Goal: Task Accomplishment & Management: Use online tool/utility

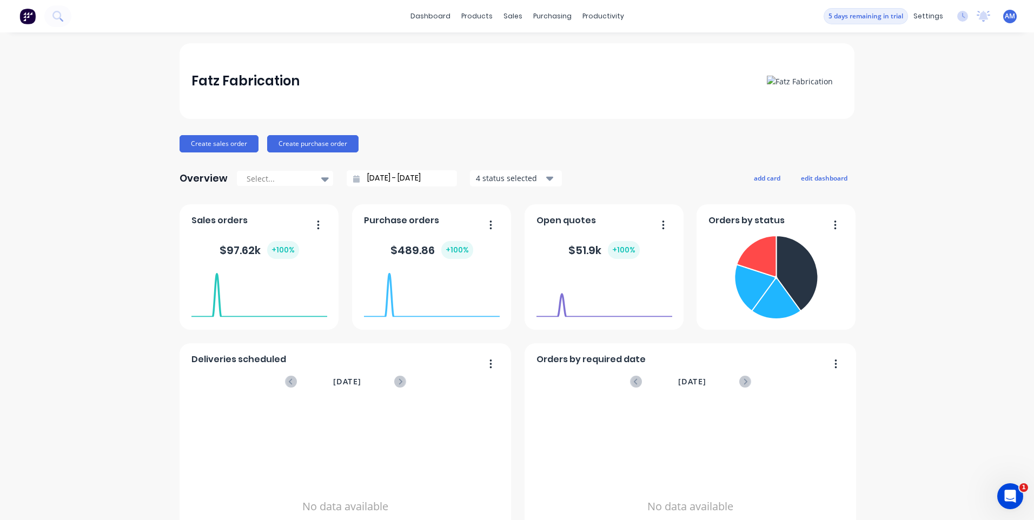
click at [582, 142] on div "Create sales order Create purchase order" at bounding box center [517, 143] width 675 height 17
click at [551, 136] on div "Create sales order Create purchase order" at bounding box center [517, 143] width 675 height 17
click at [568, 163] on div "Fatz Fabrication Create sales order Create purchase order Overview Select... [D…" at bounding box center [517, 325] width 675 height 565
click at [658, 147] on div "Create sales order Create purchase order" at bounding box center [517, 143] width 675 height 17
drag, startPoint x: 113, startPoint y: 64, endPoint x: 115, endPoint y: 70, distance: 6.3
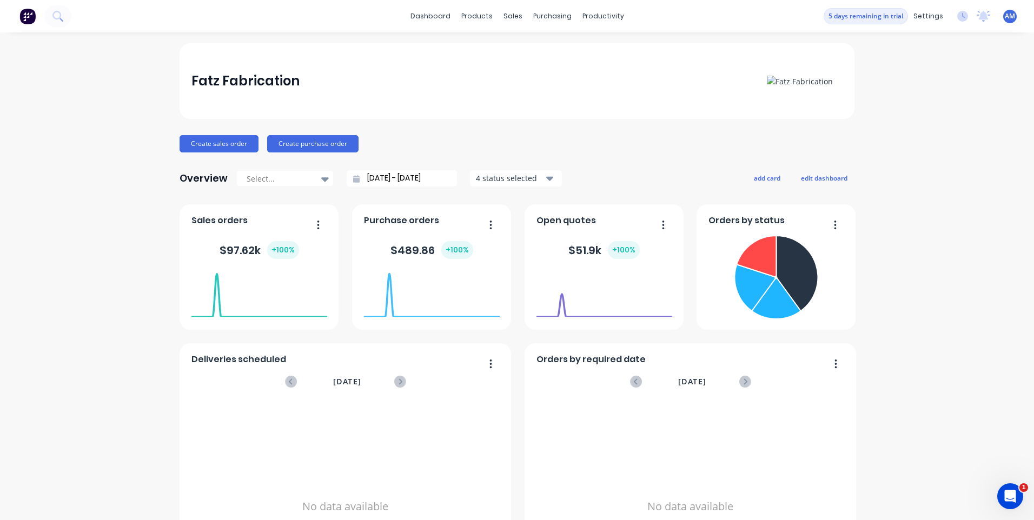
click at [113, 67] on div "Fatz Fabrication Create sales order Create purchase order Overview Select... [D…" at bounding box center [517, 325] width 1034 height 565
click at [582, 137] on div "Create sales order Create purchase order" at bounding box center [517, 143] width 675 height 17
click at [446, 17] on link "dashboard" at bounding box center [430, 16] width 51 height 16
click at [480, 19] on div "products" at bounding box center [477, 16] width 42 height 16
click at [504, 52] on div "Product Catalogue" at bounding box center [520, 52] width 67 height 10
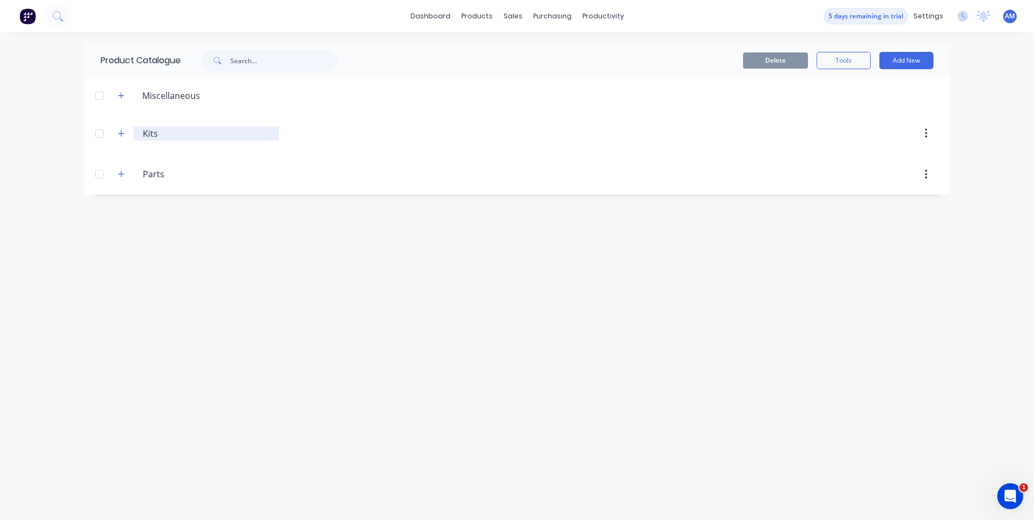
click at [159, 138] on input "Kits" at bounding box center [207, 133] width 128 height 13
click at [124, 133] on icon "button" at bounding box center [121, 134] width 6 height 8
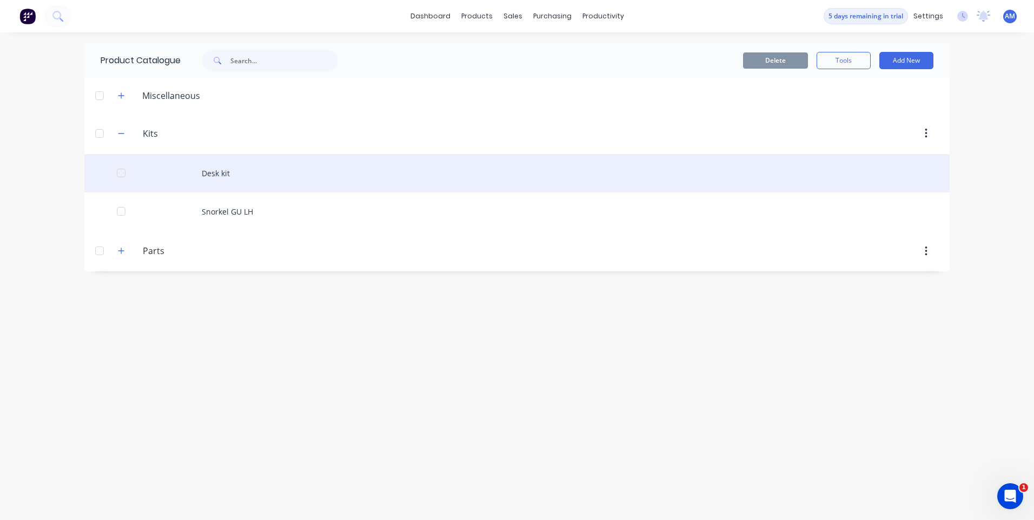
click at [207, 173] on div "Desk kit" at bounding box center [517, 173] width 866 height 38
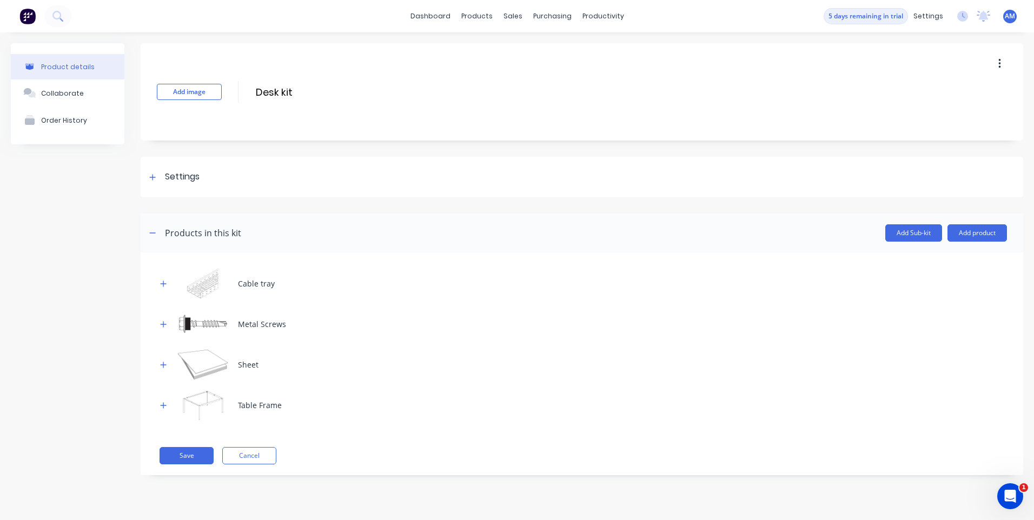
click at [265, 326] on div "Metal Screws" at bounding box center [262, 324] width 48 height 11
click at [200, 327] on img at bounding box center [203, 324] width 54 height 30
click at [506, 55] on div "Product Catalogue" at bounding box center [524, 52] width 67 height 10
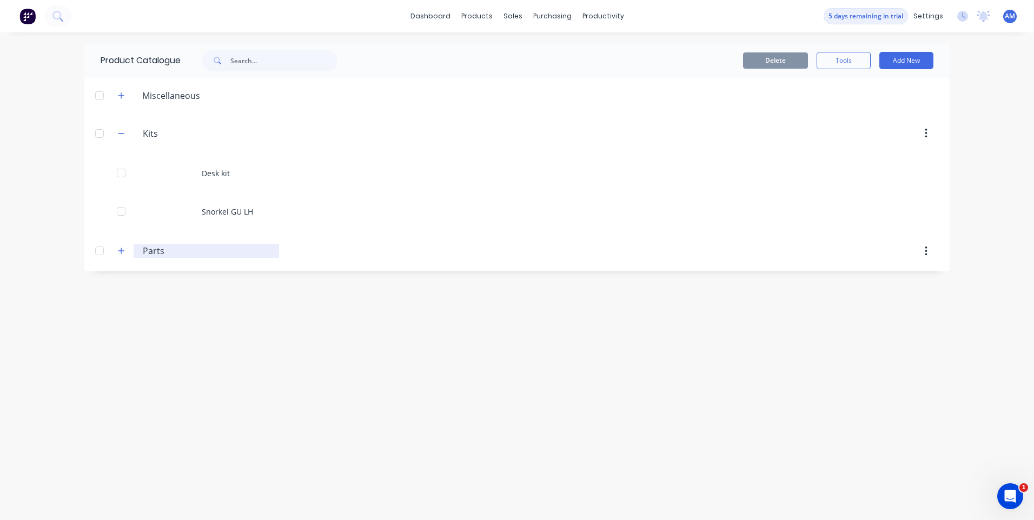
click at [149, 253] on input "Parts" at bounding box center [207, 251] width 128 height 13
click at [926, 250] on icon "button" at bounding box center [926, 252] width 3 height 12
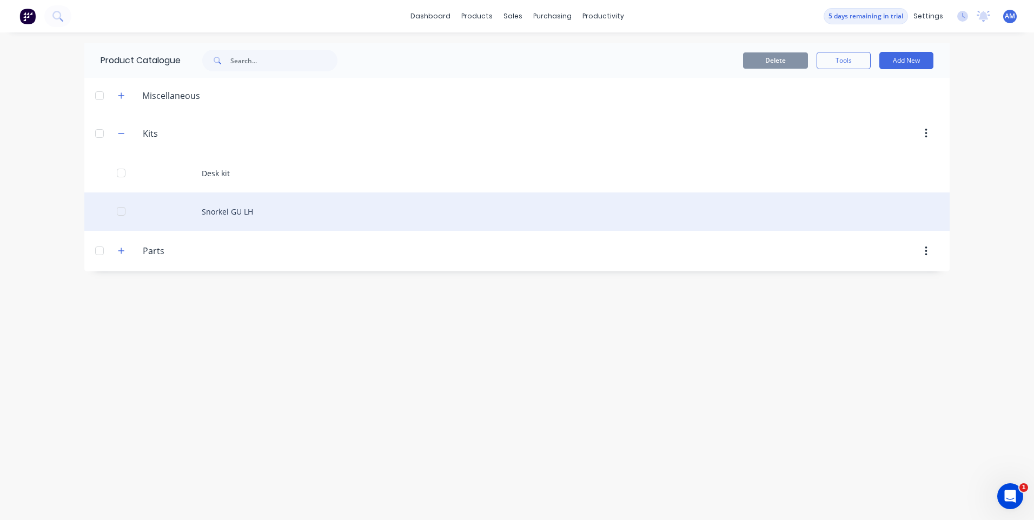
click at [769, 223] on div "Snorkel GU LH" at bounding box center [517, 212] width 866 height 38
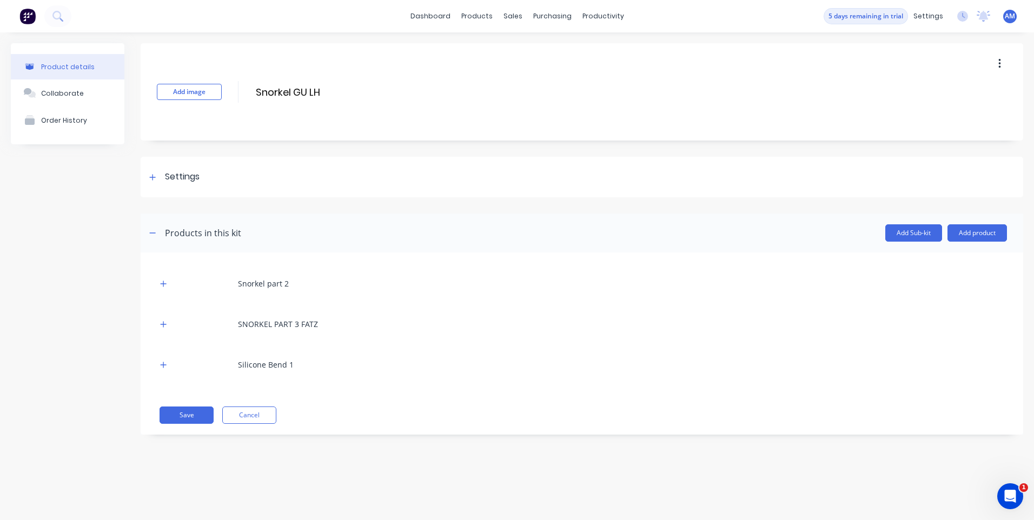
click at [660, 148] on div "Add image Snorkel GU LH Snorkel GU LH Enter kit name Settings Kit description K…" at bounding box center [582, 247] width 883 height 408
click at [236, 152] on div "Add image Snorkel GU LH Snorkel GU LH Enter kit name Settings Kit description K…" at bounding box center [582, 247] width 883 height 408
click at [208, 209] on div at bounding box center [582, 205] width 883 height 16
click at [237, 150] on div "Add image Snorkel GU LH Snorkel GU LH Enter kit name Settings Kit description K…" at bounding box center [582, 247] width 883 height 408
click at [309, 149] on div "Add image Snorkel GU LH Snorkel GU LH Enter kit name Settings Kit description K…" at bounding box center [582, 247] width 883 height 408
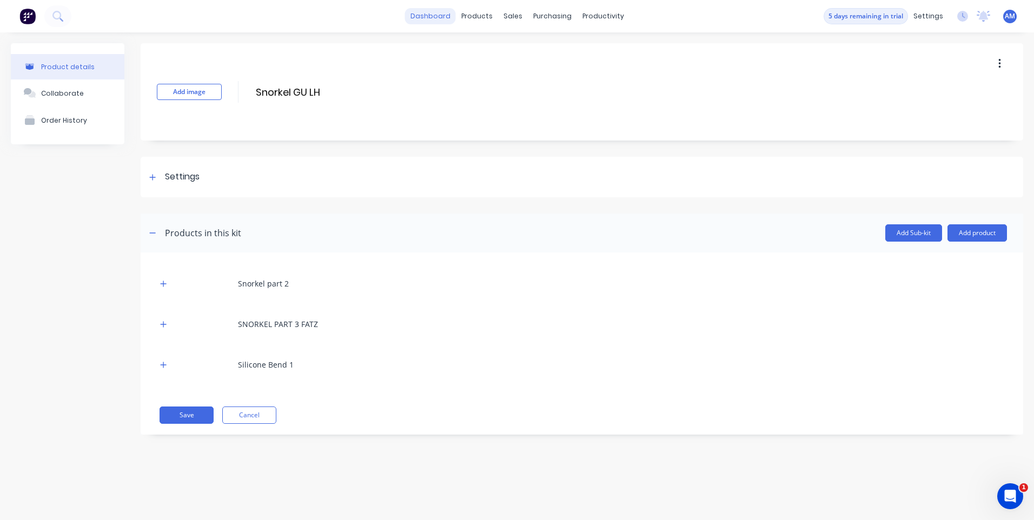
click at [449, 18] on link "dashboard" at bounding box center [430, 16] width 51 height 16
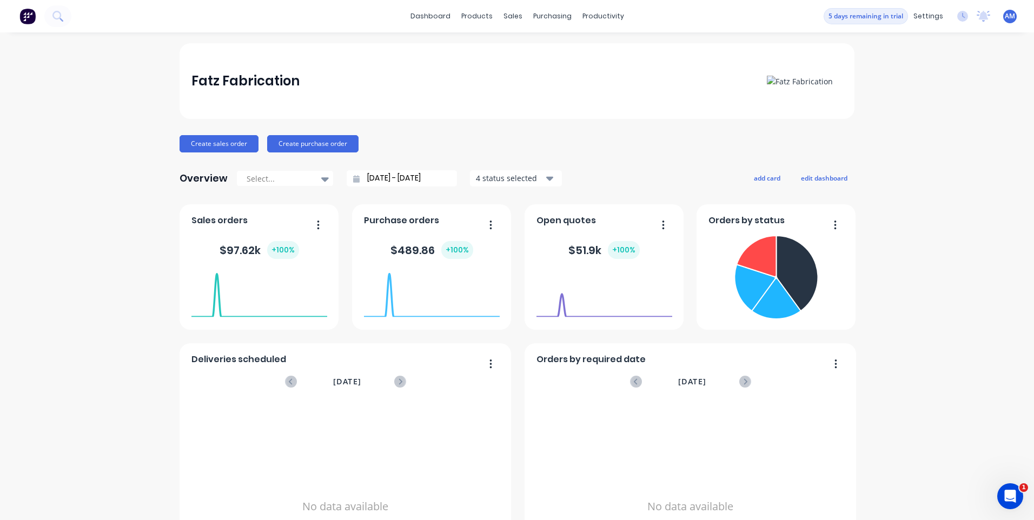
click at [93, 170] on div "Fatz Fabrication Create sales order Create purchase order Overview Select... [D…" at bounding box center [517, 325] width 1034 height 565
click at [83, 277] on div "Fatz Fabrication Create sales order Create purchase order Overview Select... [D…" at bounding box center [517, 325] width 1034 height 565
click at [213, 143] on button "Create sales order" at bounding box center [219, 143] width 79 height 17
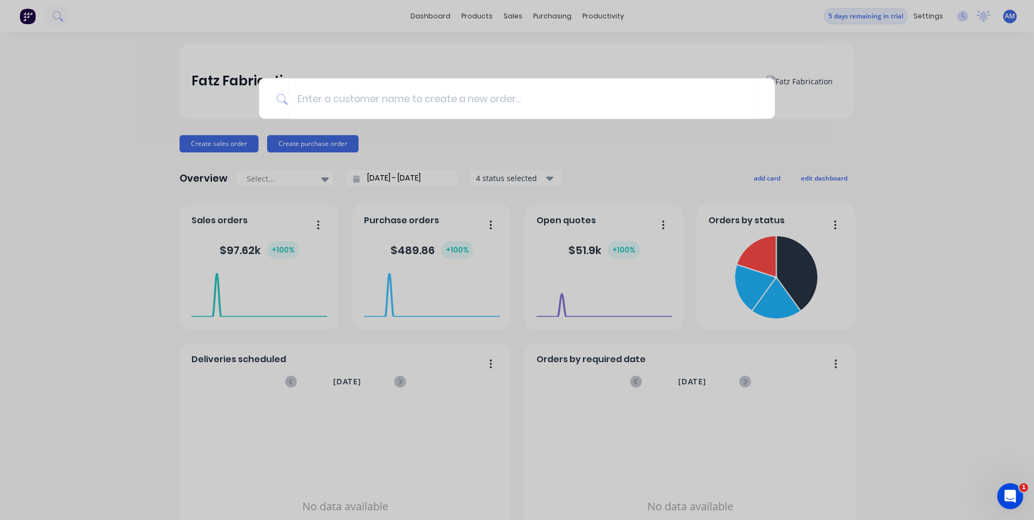
click at [101, 159] on div at bounding box center [517, 260] width 1034 height 520
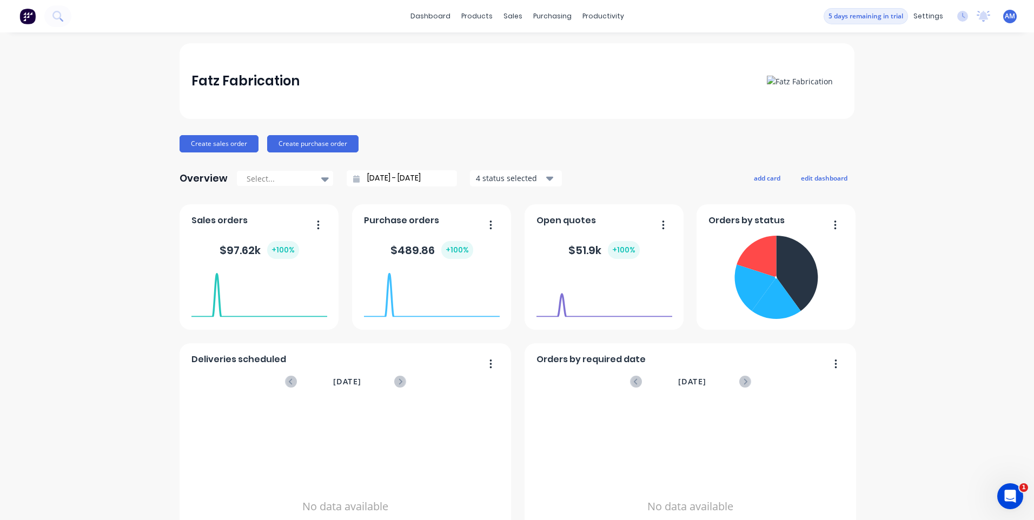
click at [441, 142] on div "Create sales order Create purchase order" at bounding box center [517, 143] width 675 height 17
click at [434, 144] on div "Create sales order Create purchase order" at bounding box center [517, 143] width 675 height 17
click at [962, 17] on icon at bounding box center [963, 15] width 3 height 5
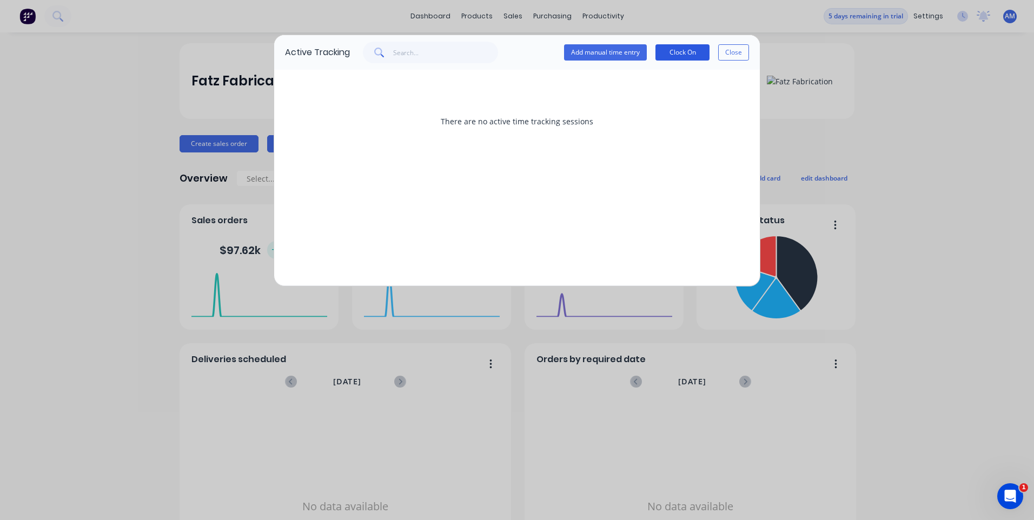
click at [685, 56] on button "Clock On" at bounding box center [683, 52] width 54 height 16
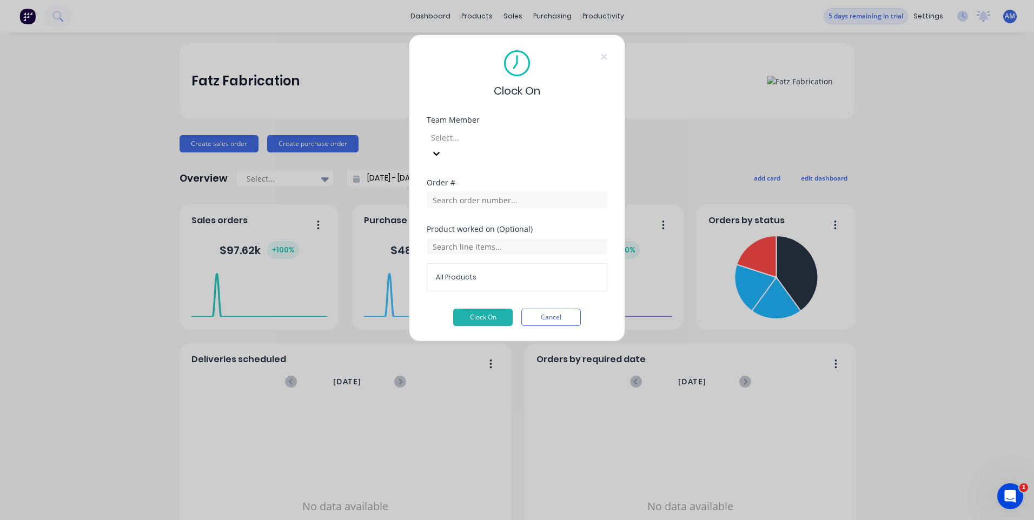
click at [465, 135] on div at bounding box center [508, 138] width 156 height 14
click at [464, 520] on div "[PERSON_NAME]" at bounding box center [517, 525] width 1034 height 11
click at [526, 179] on div "Order #" at bounding box center [517, 183] width 181 height 8
click at [505, 192] on input "text" at bounding box center [517, 200] width 181 height 16
click at [460, 239] on input "text" at bounding box center [517, 247] width 181 height 16
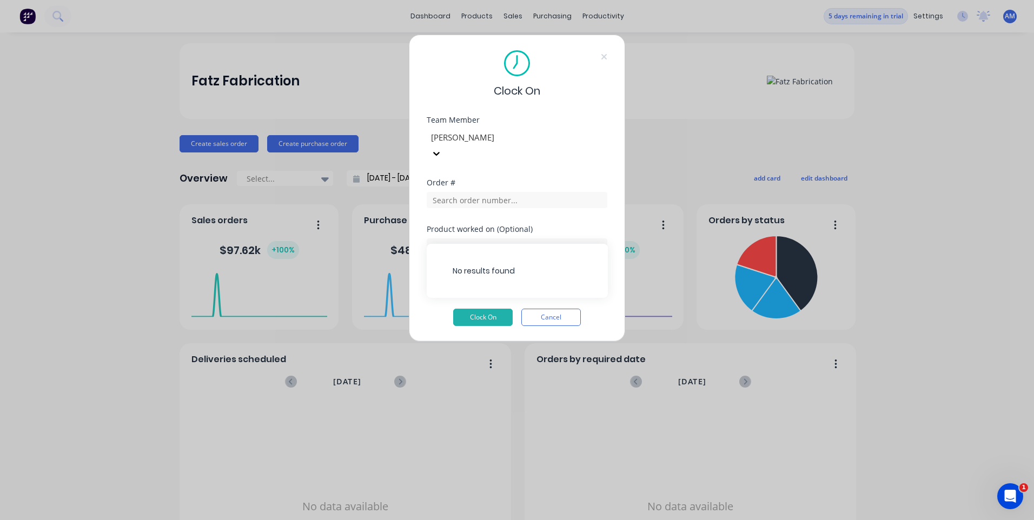
click at [575, 102] on div "Clock On Team Member [PERSON_NAME] Order # Product worked on (Optional) All Pro…" at bounding box center [517, 188] width 216 height 307
click at [515, 273] on span "All Products" at bounding box center [517, 278] width 162 height 10
click at [594, 93] on div "Clock On" at bounding box center [517, 74] width 181 height 49
click at [601, 56] on div "Clock On" at bounding box center [517, 74] width 181 height 49
click at [605, 56] on icon at bounding box center [604, 56] width 5 height 5
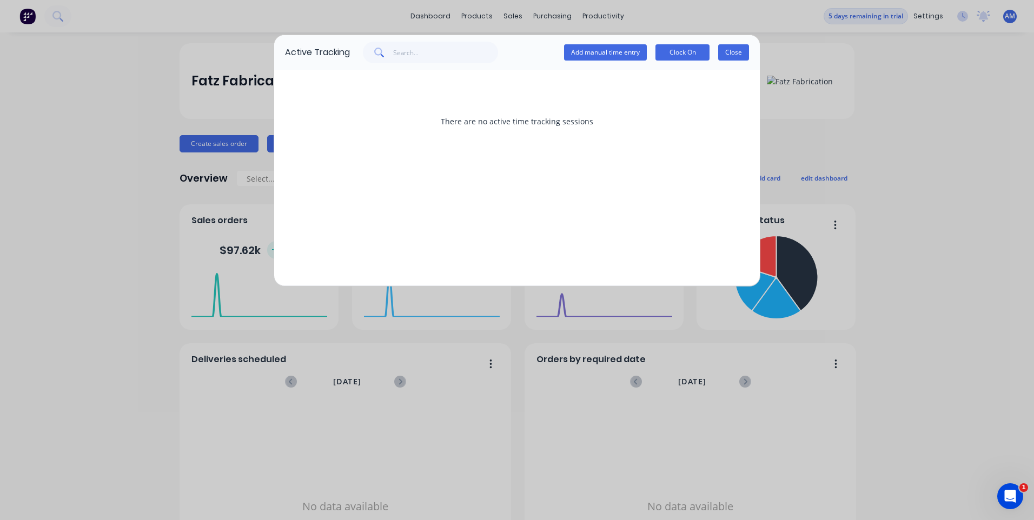
click at [730, 52] on button "Close" at bounding box center [733, 52] width 31 height 16
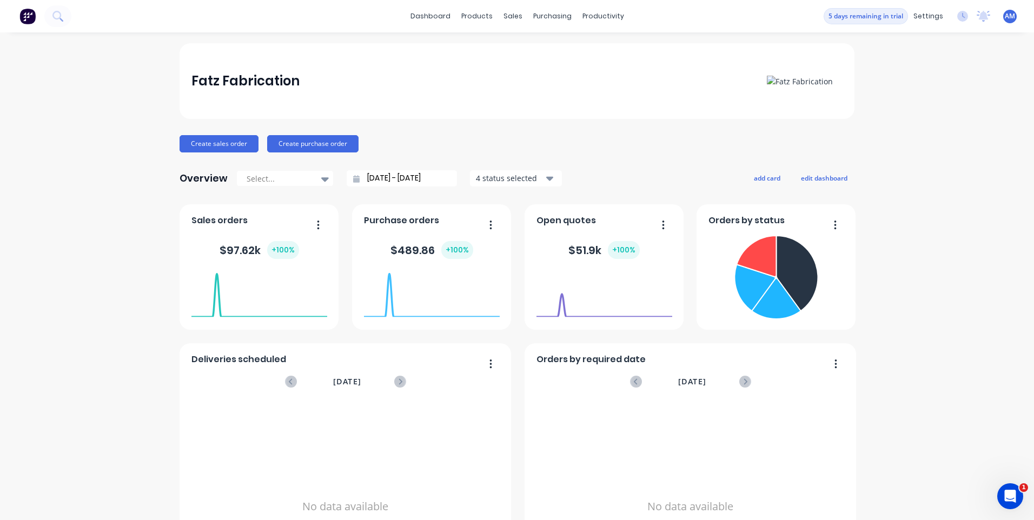
click at [645, 136] on div "Create sales order Create purchase order" at bounding box center [517, 143] width 675 height 17
click at [1005, 21] on span "AM" at bounding box center [1010, 16] width 10 height 10
click at [822, 141] on div "Create sales order Create purchase order" at bounding box center [517, 143] width 675 height 17
click at [657, 133] on div "Fatz Fabrication Create sales order Create purchase order Overview Select... [D…" at bounding box center [517, 325] width 675 height 565
click at [395, 138] on div "Create sales order Create purchase order" at bounding box center [517, 143] width 675 height 17
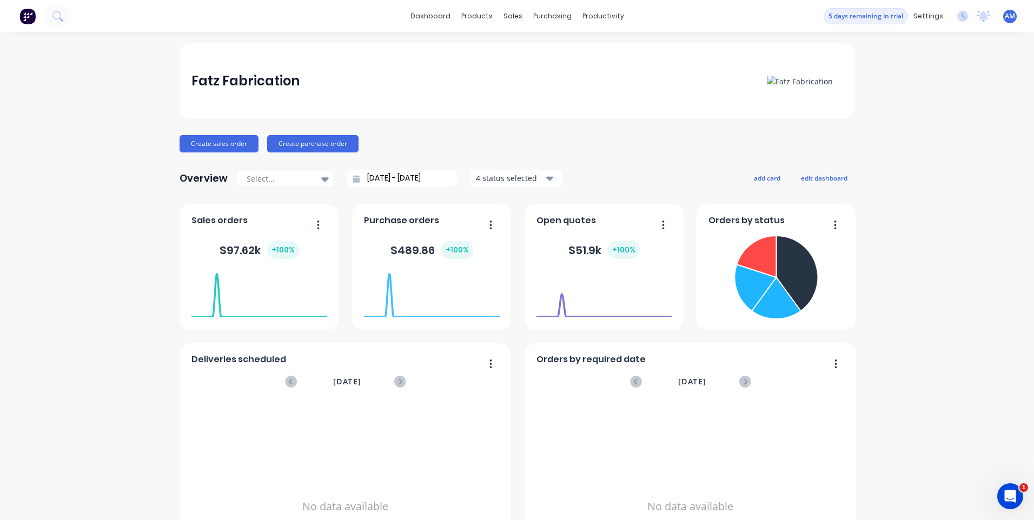
click at [140, 160] on div "Fatz Fabrication Create sales order Create purchase order Overview Select... [D…" at bounding box center [517, 325] width 1034 height 565
click at [609, 55] on div "Workflow" at bounding box center [618, 52] width 32 height 10
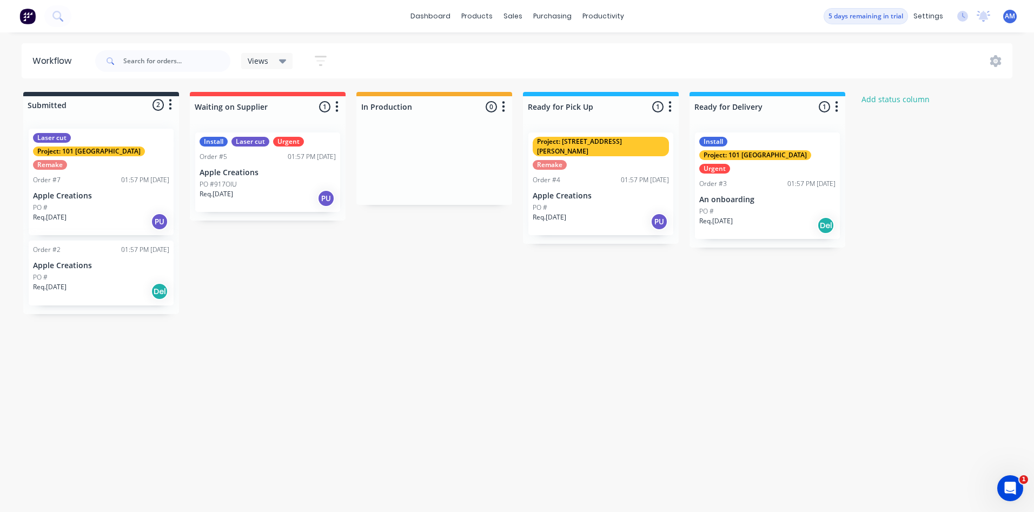
click at [110, 298] on div "Laser cut Project: 101 Lilydale Remake Order #7 01:57 PM [DATE] Apple Creations…" at bounding box center [101, 217] width 156 height 194
click at [109, 283] on div "Req. [DATE] Del" at bounding box center [101, 291] width 136 height 18
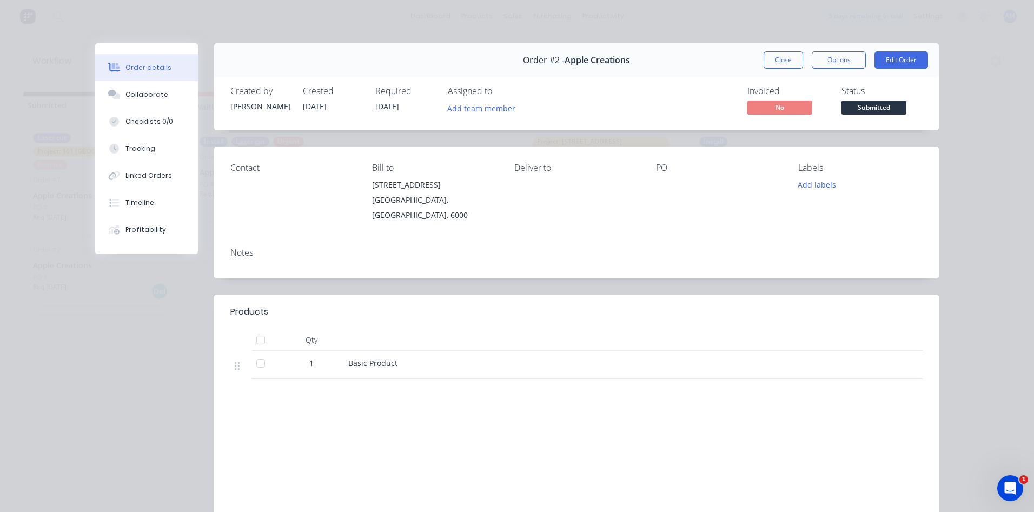
click at [207, 279] on div "Order #2 - Apple Creations Close Options Edit Order Created by [PERSON_NAME] Cr…" at bounding box center [517, 307] width 844 height 529
click at [129, 295] on div "Order #2 - Apple Creations Close Options Edit Order Created by [PERSON_NAME] Cr…" at bounding box center [517, 307] width 844 height 529
click at [146, 230] on div "Profitability" at bounding box center [146, 230] width 41 height 10
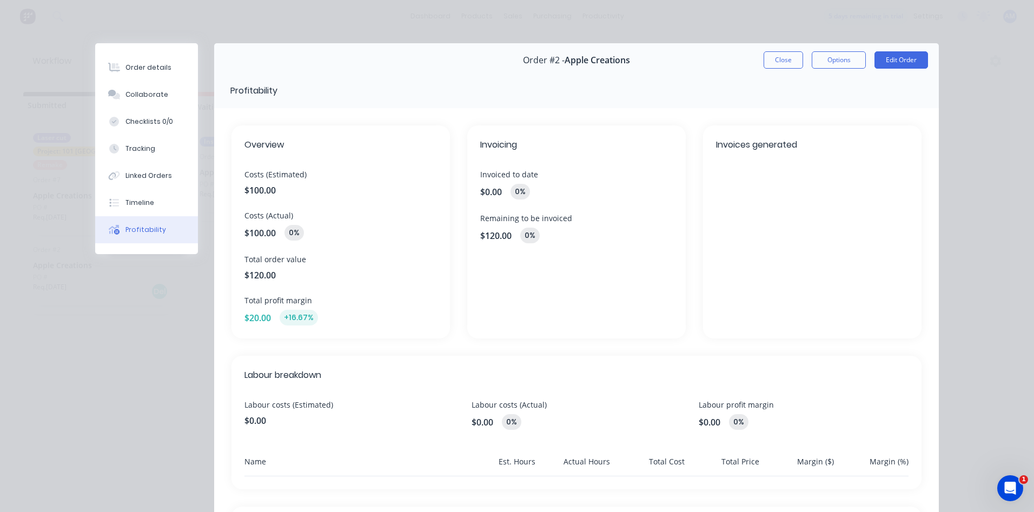
click at [597, 90] on div "Profitability" at bounding box center [576, 90] width 725 height 35
click at [443, 17] on div "Order details Collaborate Checklists 0/0 Tracking Linked Orders Timeline Profit…" at bounding box center [517, 256] width 1034 height 512
click at [784, 56] on button "Close" at bounding box center [783, 59] width 39 height 17
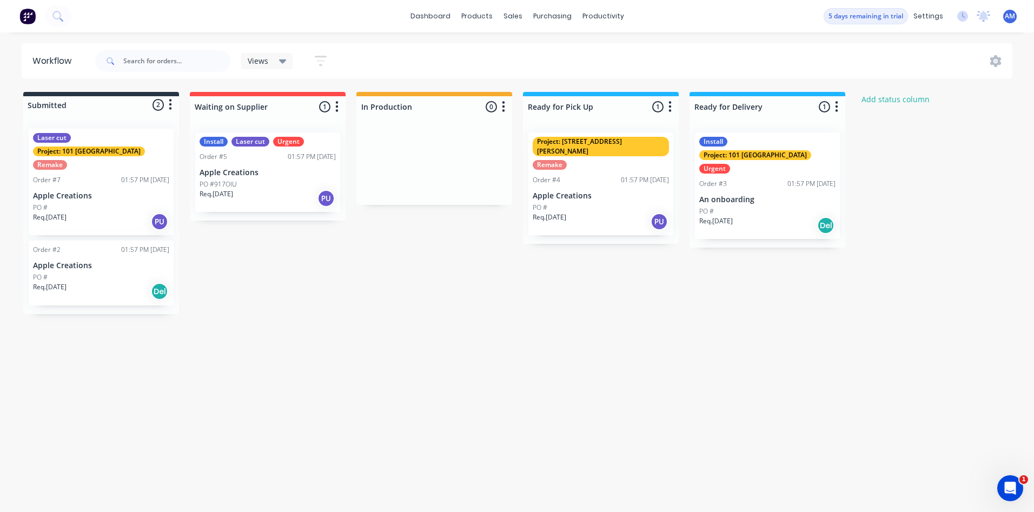
drag, startPoint x: 445, startPoint y: 363, endPoint x: 489, endPoint y: 316, distance: 64.3
click at [445, 363] on div "Workflow Views Save new view None (Default) edit Show/Hide statuses Show line i…" at bounding box center [517, 266] width 1034 height 447
click at [602, 215] on div "Project: [STREET_ADDRESS][PERSON_NAME] Remake Order #4 01:57 PM [DATE] Apple Cr…" at bounding box center [601, 184] width 156 height 120
click at [602, 213] on div "Req. [DATE] PU" at bounding box center [601, 222] width 136 height 18
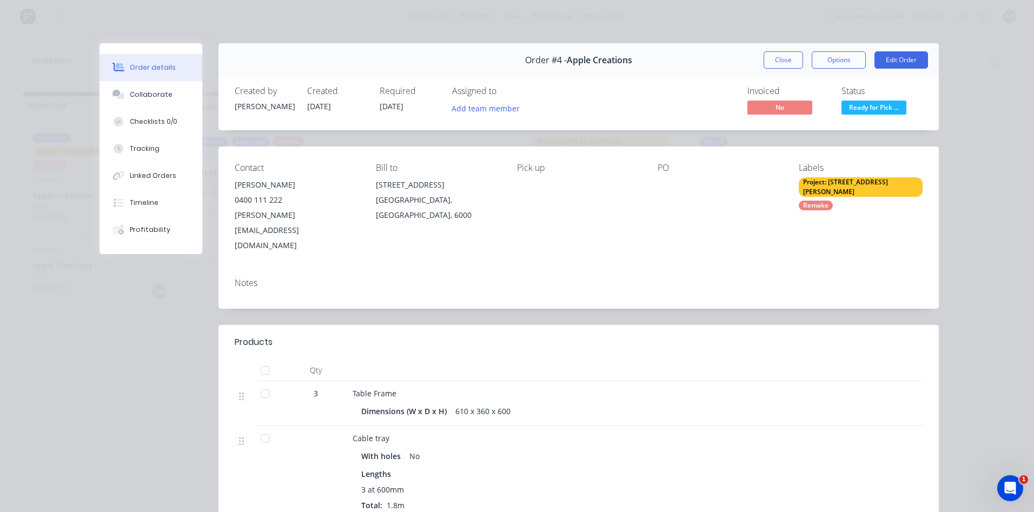
click at [209, 161] on div "Order details Collaborate Checklists 0/0 Tracking Linked Orders Timeline Profit…" at bounding box center [159, 148] width 119 height 211
click at [145, 91] on div "Collaborate" at bounding box center [151, 95] width 43 height 10
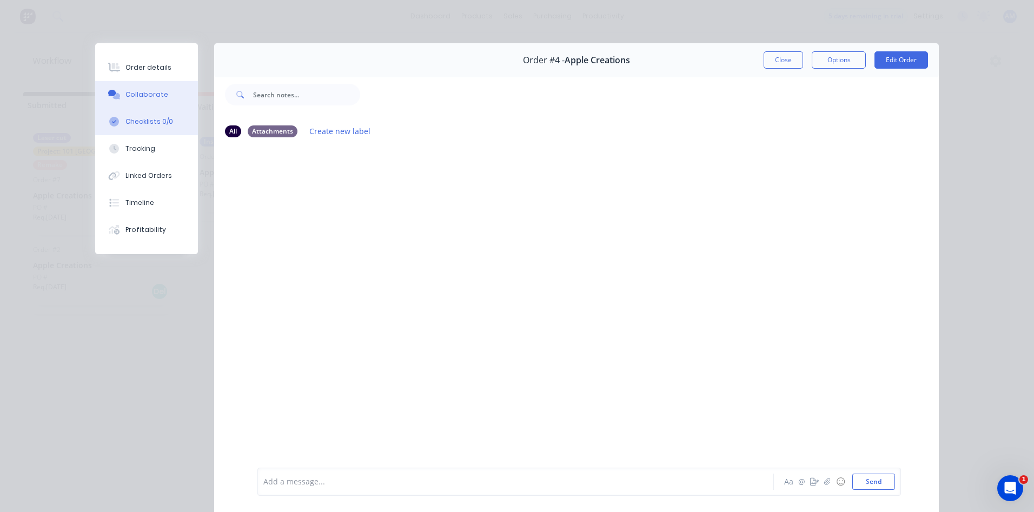
click at [136, 126] on div "Checklists 0/0" at bounding box center [150, 122] width 48 height 10
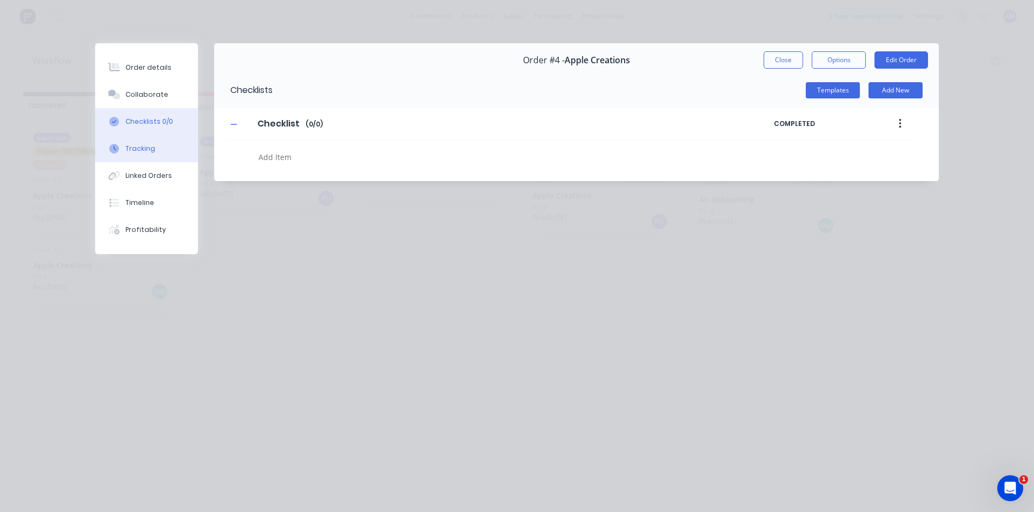
click at [136, 143] on button "Tracking" at bounding box center [146, 148] width 103 height 27
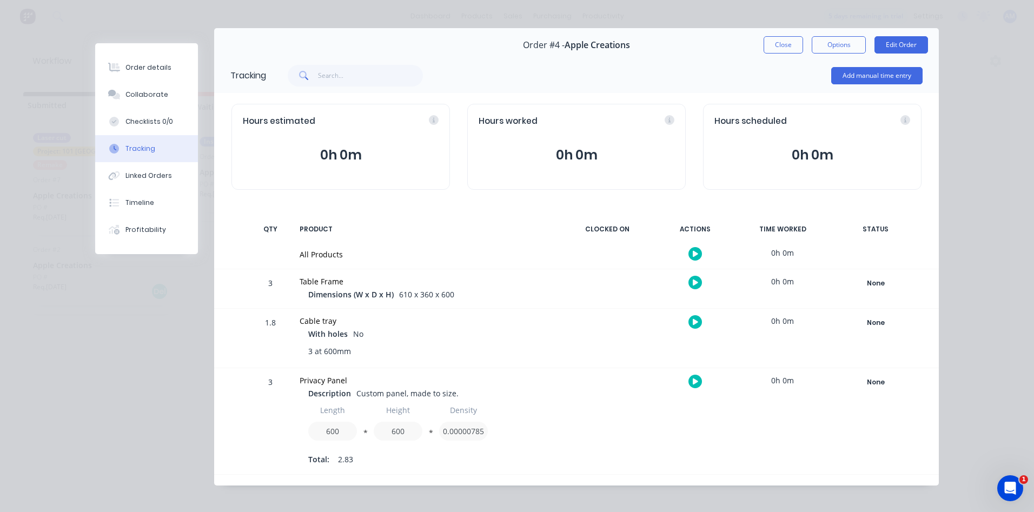
scroll to position [23, 0]
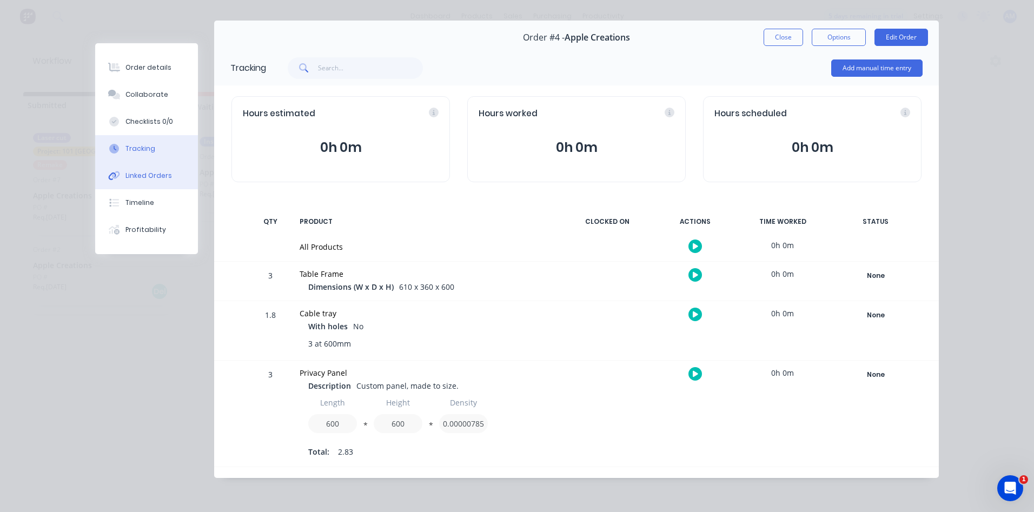
click at [161, 177] on div "Linked Orders" at bounding box center [149, 176] width 47 height 10
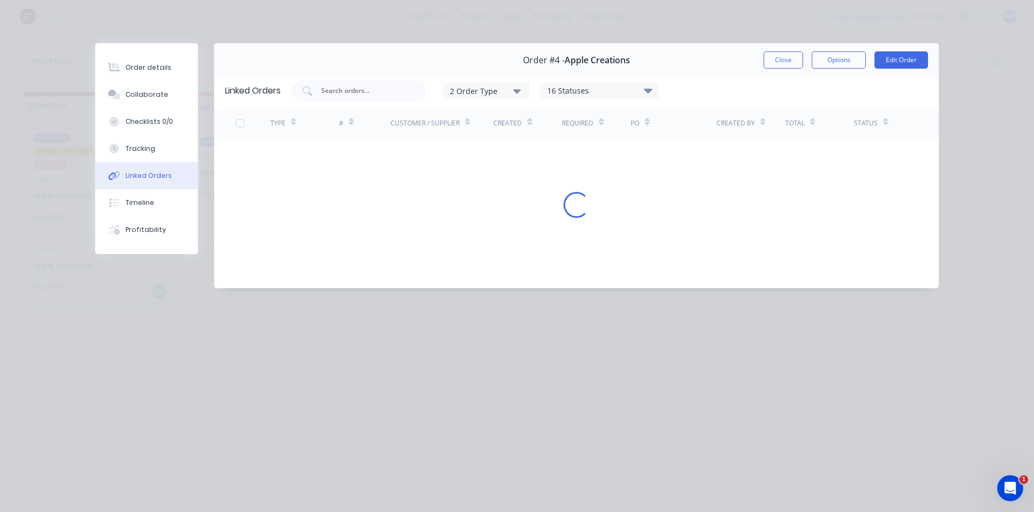
scroll to position [0, 0]
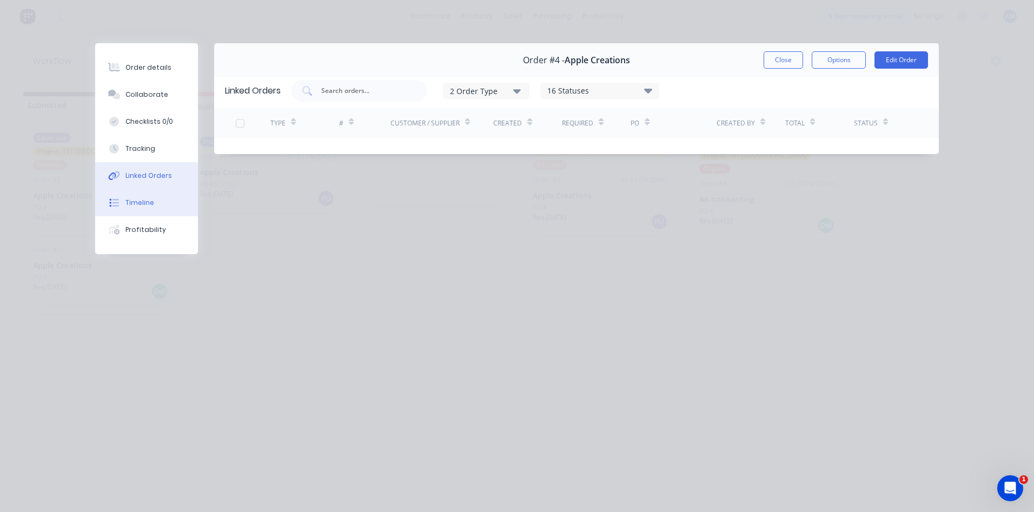
click at [159, 202] on button "Timeline" at bounding box center [146, 202] width 103 height 27
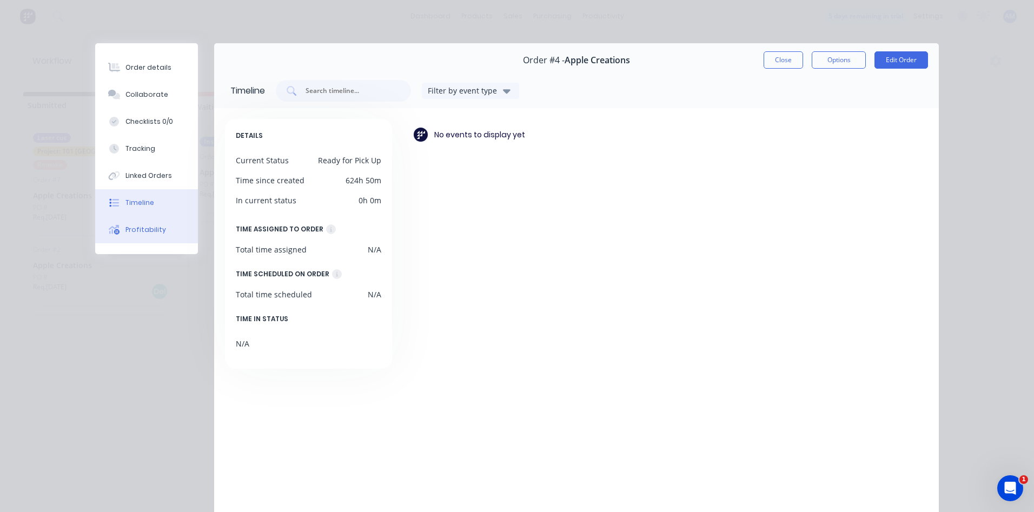
click at [155, 234] on div "Profitability" at bounding box center [146, 230] width 41 height 10
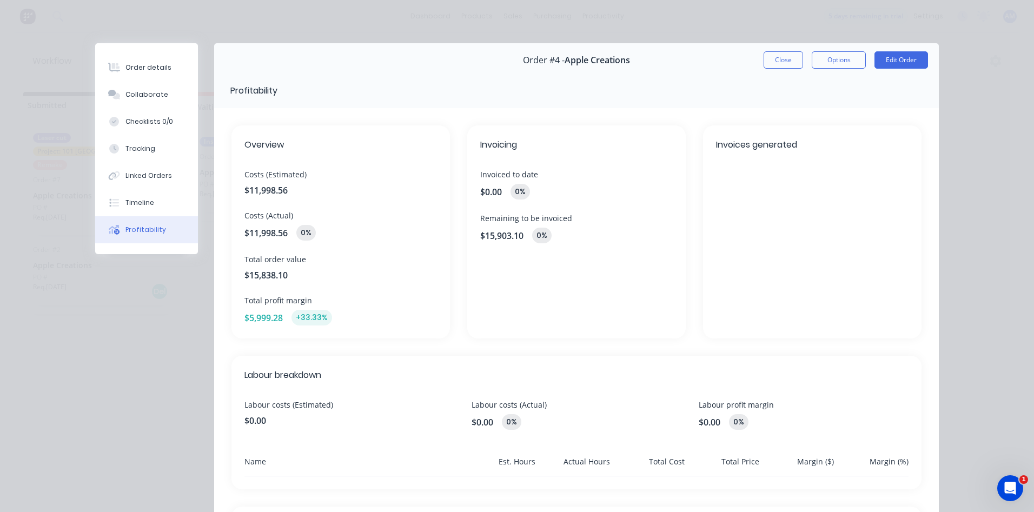
click at [461, 4] on div "Order details Collaborate Checklists 0/0 Tracking Linked Orders Timeline Profit…" at bounding box center [517, 256] width 1034 height 512
click at [784, 60] on button "Close" at bounding box center [783, 59] width 39 height 17
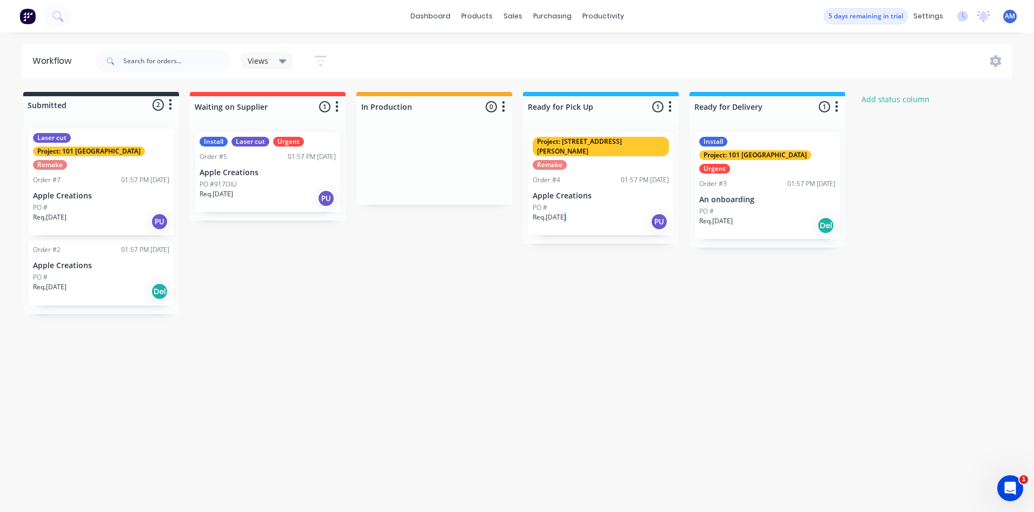
click at [563, 274] on div "Submitted 2 Status colour #273444 hex #273444 Save Cancel Summaries Total order…" at bounding box center [580, 203] width 1177 height 222
click at [495, 245] on div "Submitted 2 Status colour #273444 hex #273444 Save Cancel Summaries Total order…" at bounding box center [580, 203] width 1177 height 222
click at [590, 215] on div "Project: [STREET_ADDRESS][PERSON_NAME] Remake Order #4 01:57 PM [DATE] Apple Cr…" at bounding box center [601, 184] width 156 height 120
drag, startPoint x: 597, startPoint y: 252, endPoint x: 727, endPoint y: 251, distance: 129.8
click at [597, 252] on div "Submitted 2 Status colour #273444 hex #273444 Save Cancel Summaries Total order…" at bounding box center [580, 203] width 1177 height 222
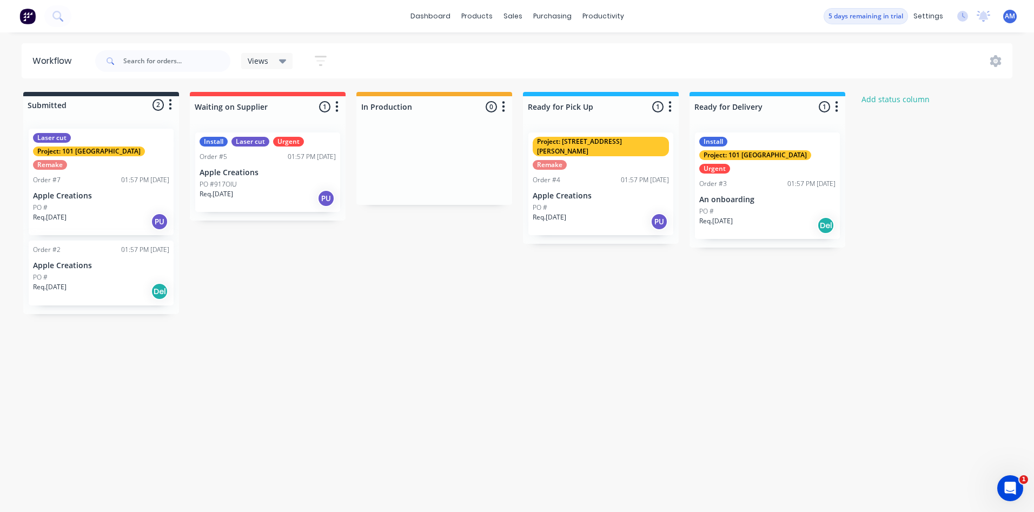
drag, startPoint x: 768, startPoint y: 231, endPoint x: 764, endPoint y: 275, distance: 44.0
click at [765, 275] on div "Submitted 2 Status colour #273444 hex #273444 Save Cancel Summaries Total order…" at bounding box center [580, 203] width 1177 height 222
click at [834, 249] on div "Submitted 2 Status colour #273444 hex #273444 Save Cancel Summaries Total order…" at bounding box center [580, 203] width 1177 height 222
click at [768, 82] on div "Workflow Views Save new view None (Default) edit Show/Hide statuses Show line i…" at bounding box center [517, 266] width 1034 height 447
click at [207, 81] on div "Workflow Views Save new view None (Default) edit Show/Hide statuses Show line i…" at bounding box center [517, 266] width 1034 height 447
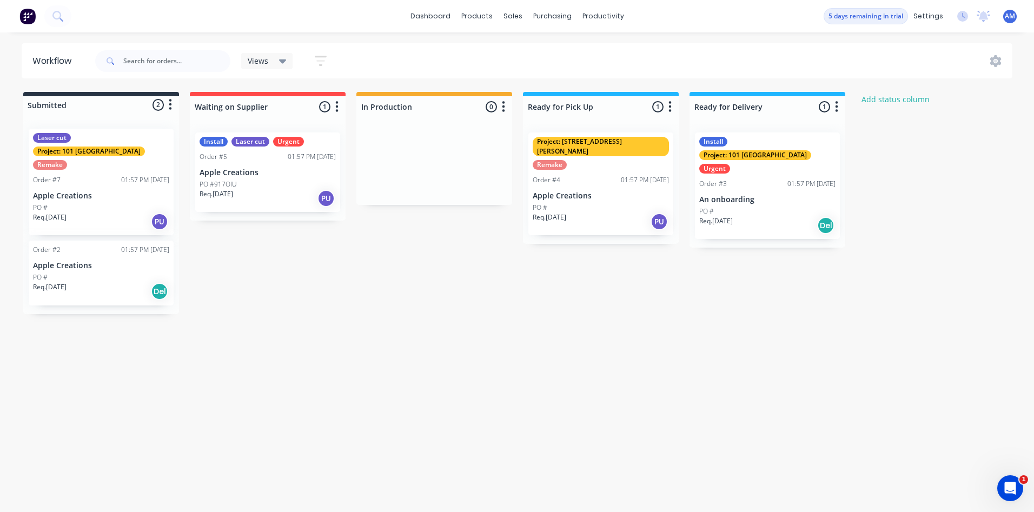
click at [130, 78] on div "Workflow Views Save new view None (Default) edit Show/Hide statuses Show line i…" at bounding box center [517, 266] width 1034 height 447
click at [573, 77] on div "Suppliers" at bounding box center [575, 74] width 32 height 10
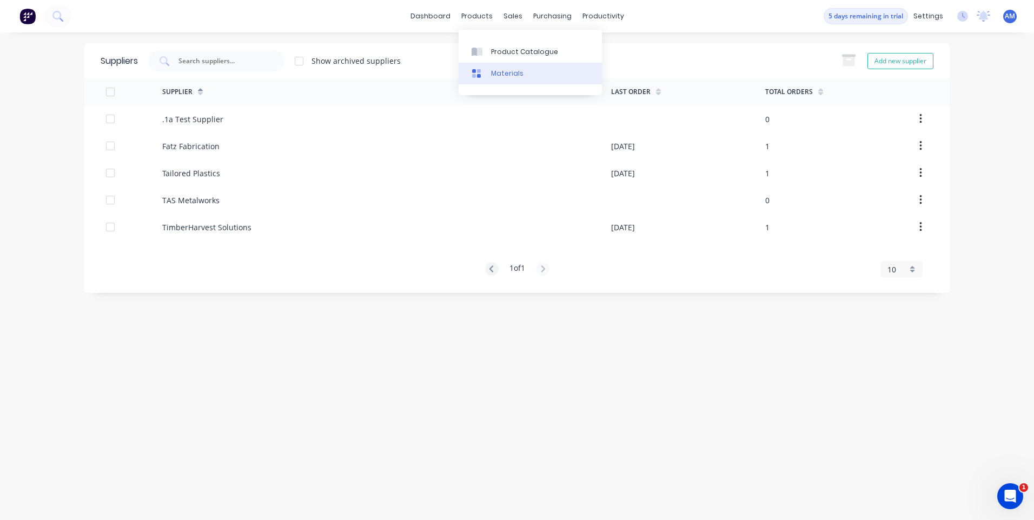
click at [500, 72] on div "Materials" at bounding box center [507, 74] width 32 height 10
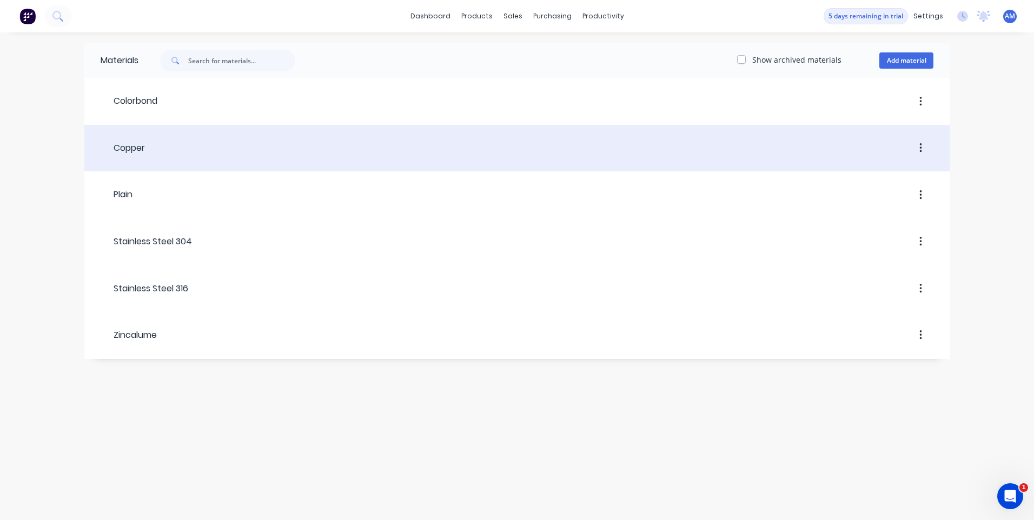
click at [258, 161] on header "Copper" at bounding box center [517, 148] width 866 height 41
click at [174, 141] on div at bounding box center [539, 147] width 789 height 19
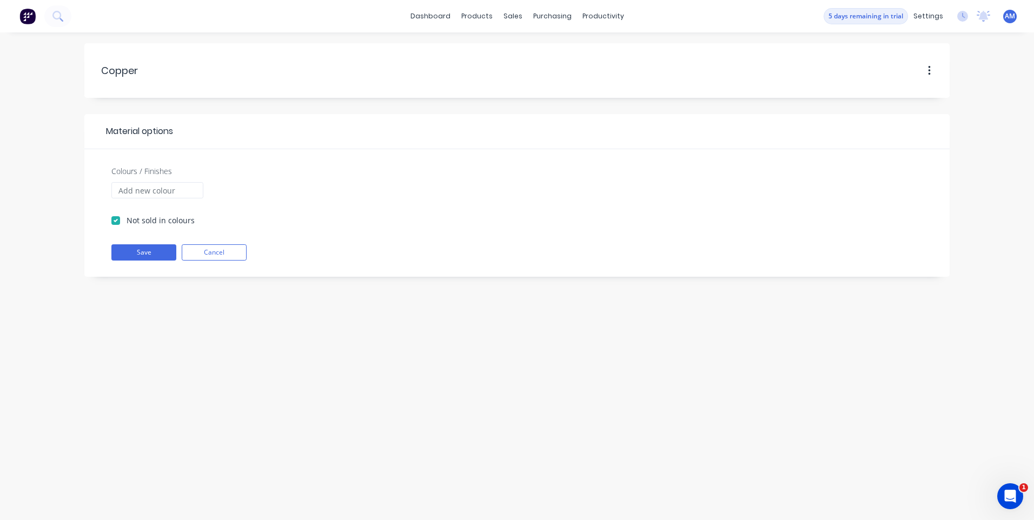
click at [319, 128] on div at bounding box center [561, 131] width 777 height 13
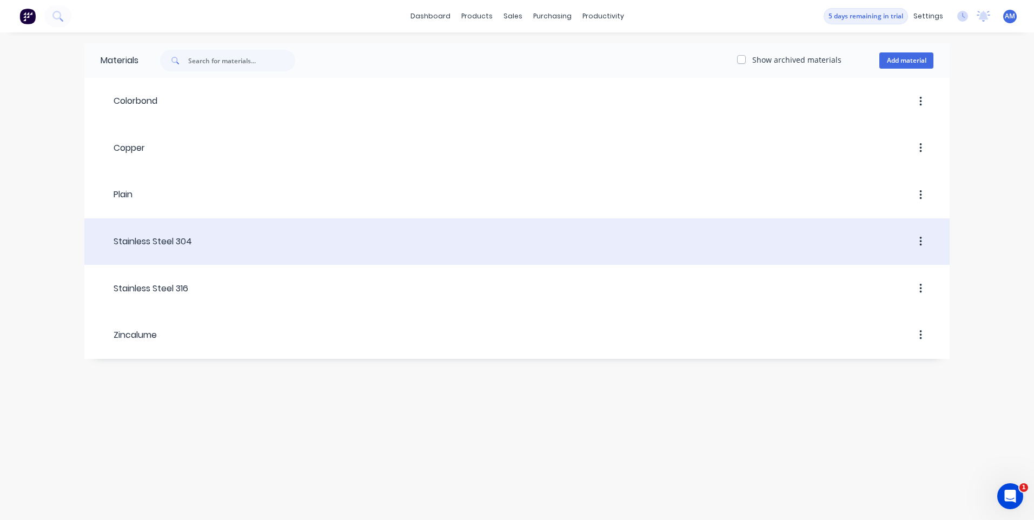
click at [174, 240] on div "Stainless Steel 304" at bounding box center [146, 241] width 91 height 13
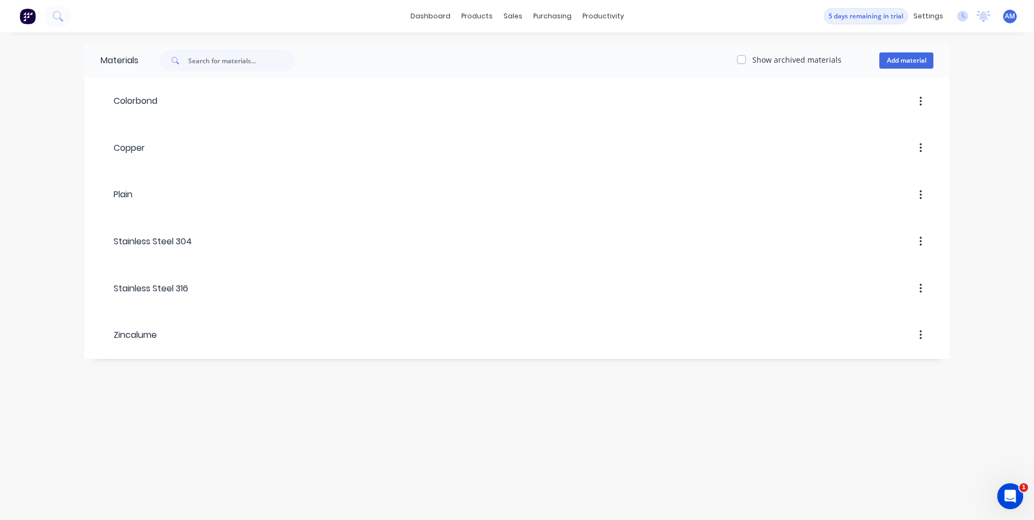
click at [499, 37] on div "Materials Show archived materials Add material Colorbond Copper Plain Stainless…" at bounding box center [517, 276] width 1034 height 488
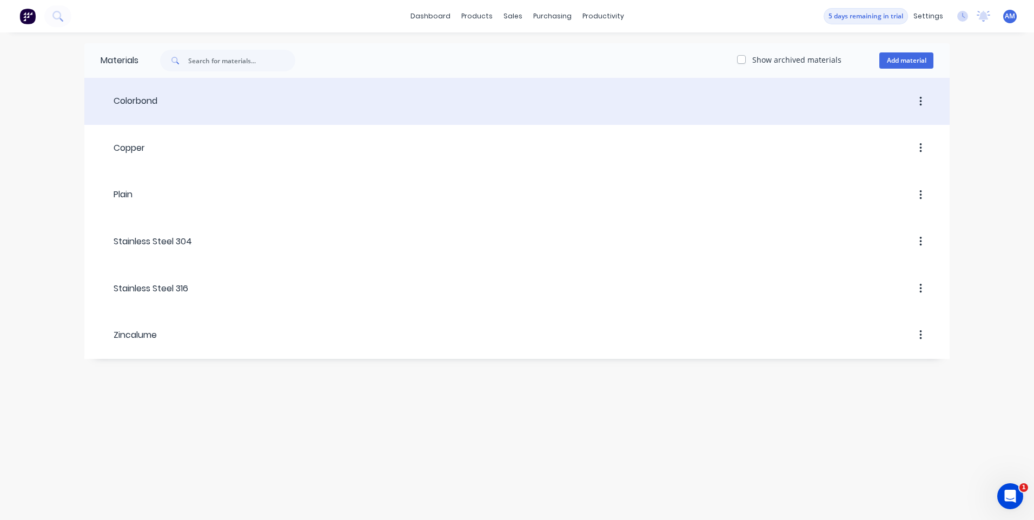
click at [156, 103] on div "Colorbond" at bounding box center [129, 101] width 57 height 13
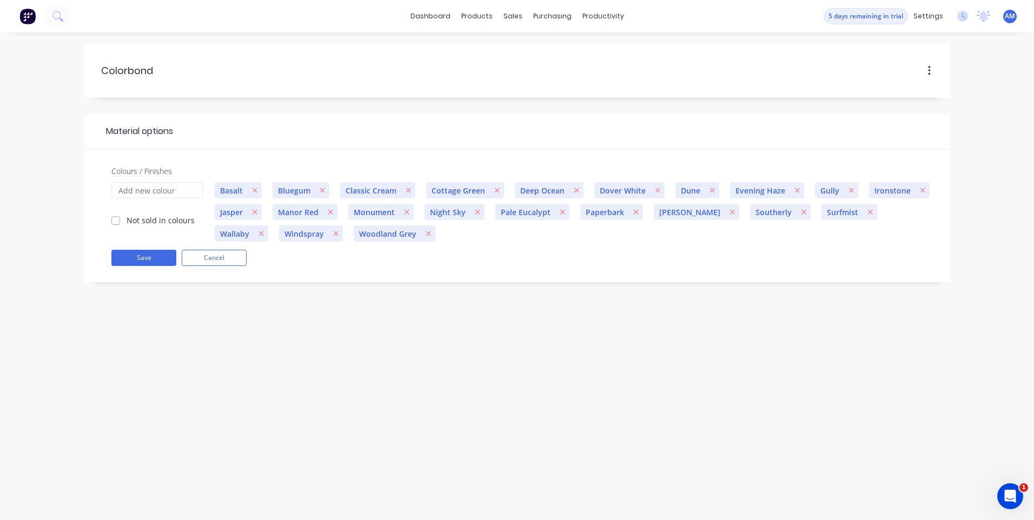
click at [278, 104] on div "Colorbond Colorbond Material options Colours / Finishes Not sold in colours Bas…" at bounding box center [517, 276] width 1034 height 488
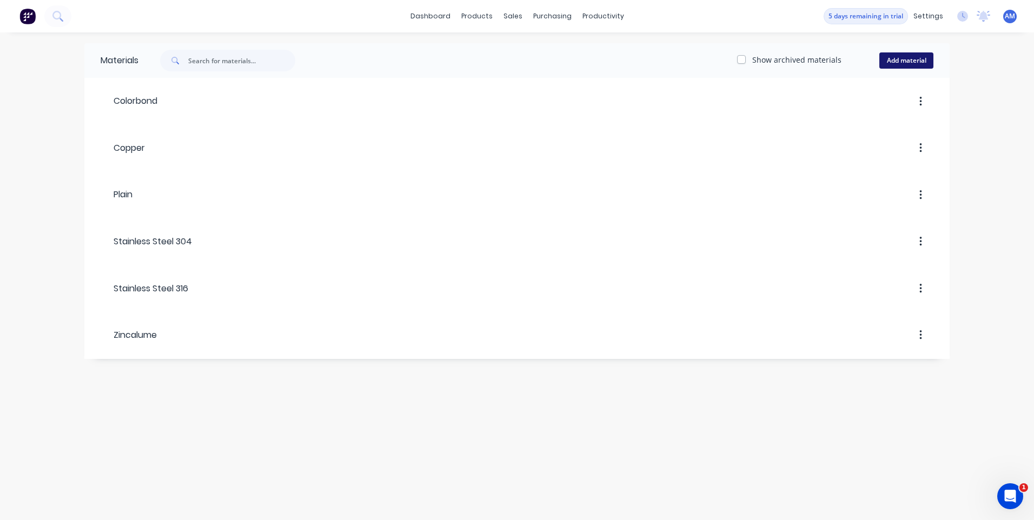
click at [914, 62] on button "Add material" at bounding box center [907, 60] width 54 height 16
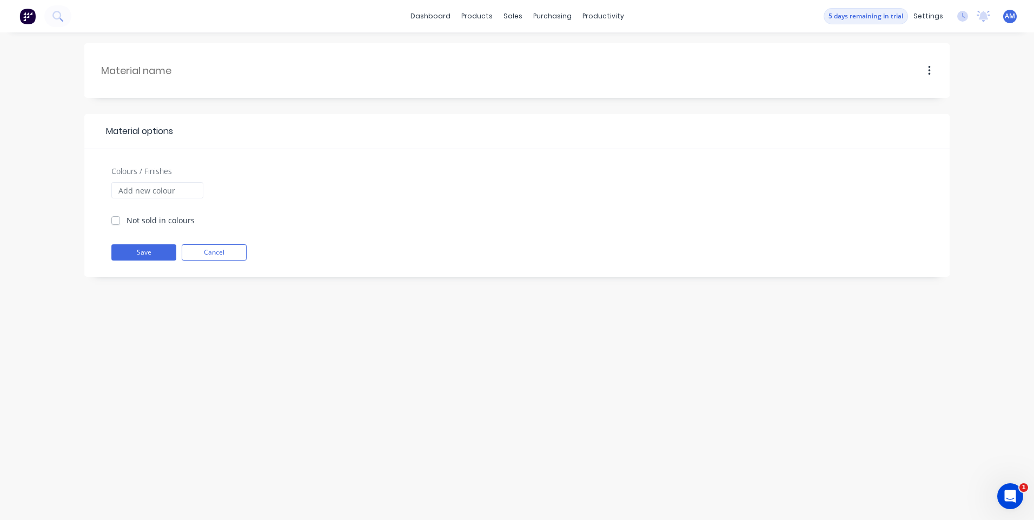
click at [207, 285] on div "Material options Colours / Finishes Not sold in colours Save Cancel" at bounding box center [517, 276] width 1034 height 488
click at [403, 342] on div "Material options Colours / Finishes Not sold in colours Save Cancel" at bounding box center [517, 276] width 1034 height 488
click at [544, 406] on div "Material options Colours / Finishes Not sold in colours Save Cancel" at bounding box center [517, 276] width 1034 height 488
